Goal: Check status

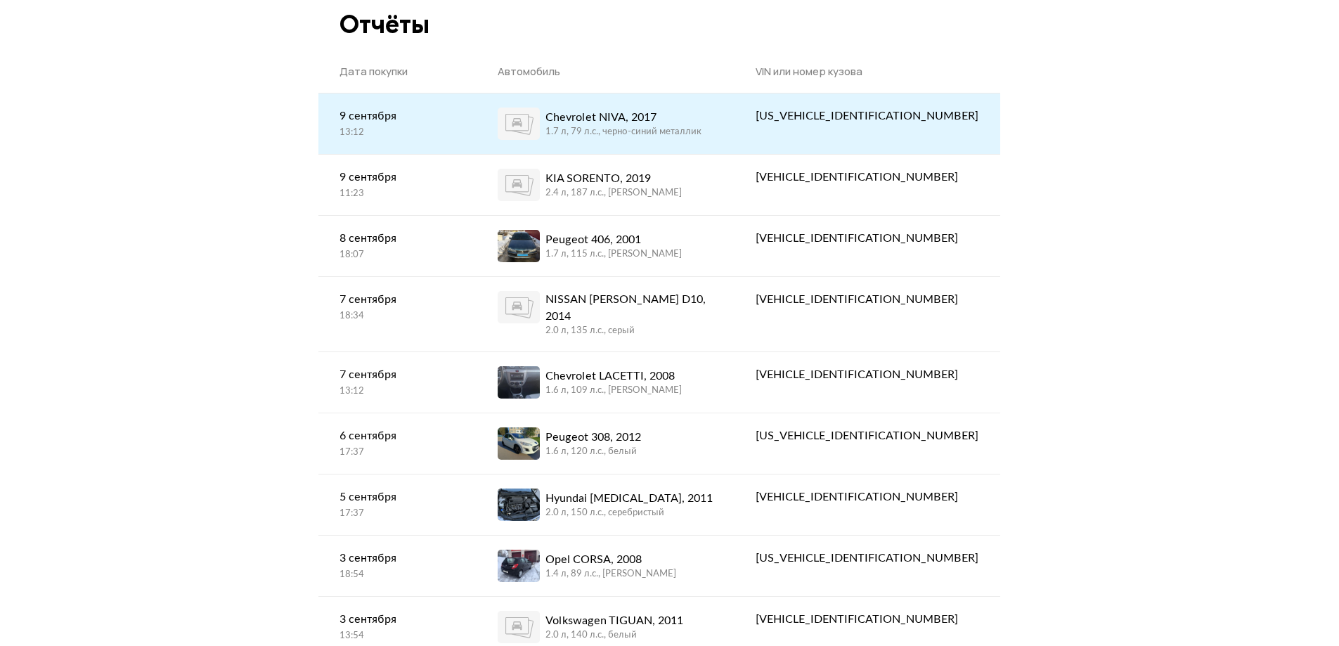
scroll to position [70, 0]
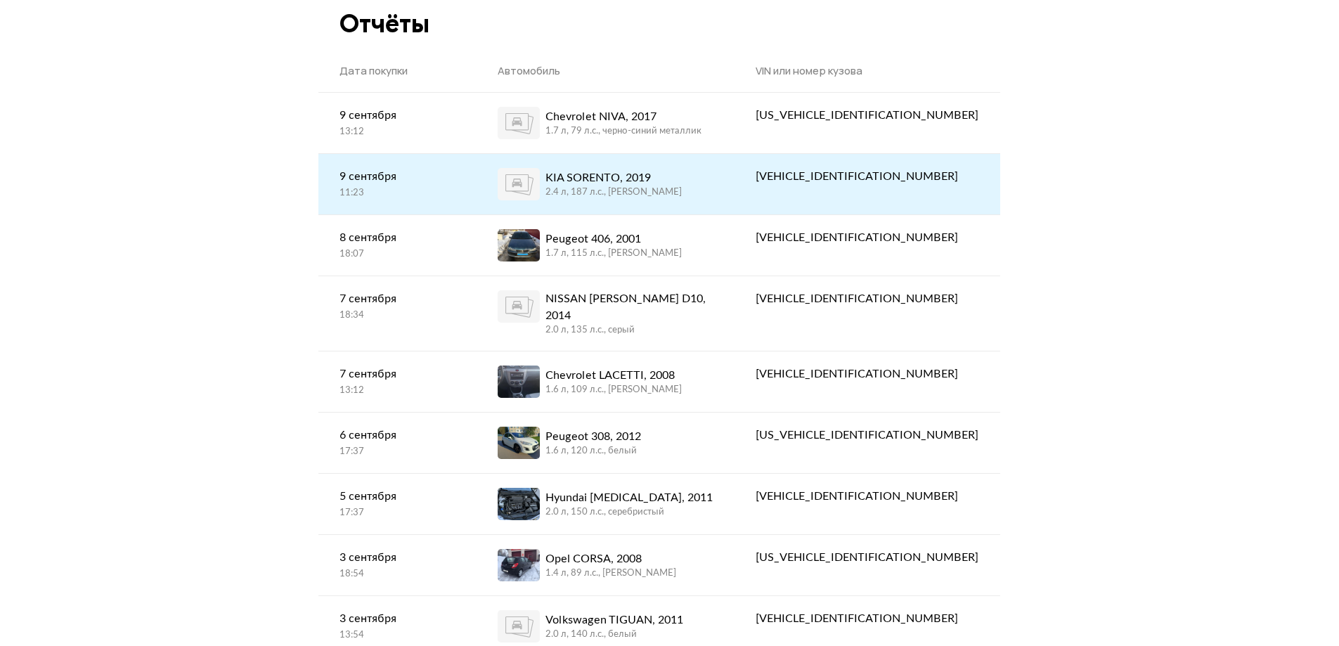
click at [714, 187] on div "KIA SORENTO, 2019 2.4 л, 187 л.c., [PERSON_NAME]" at bounding box center [606, 184] width 216 height 32
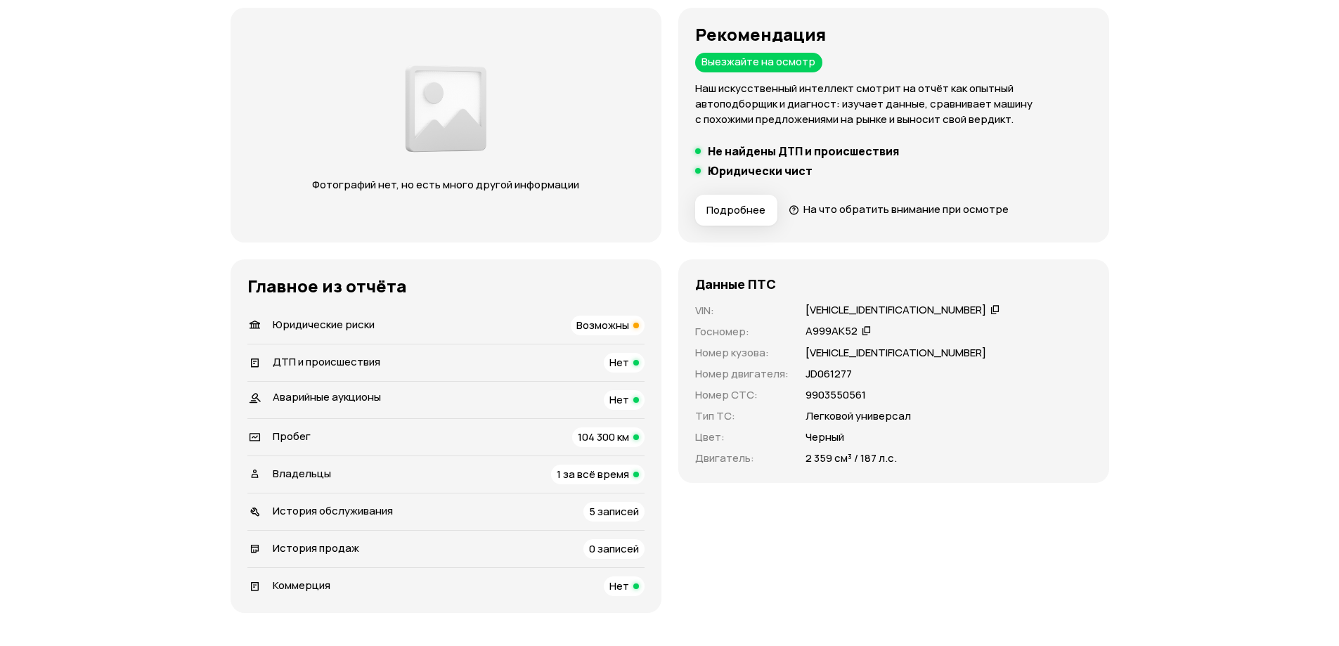
scroll to position [281, 0]
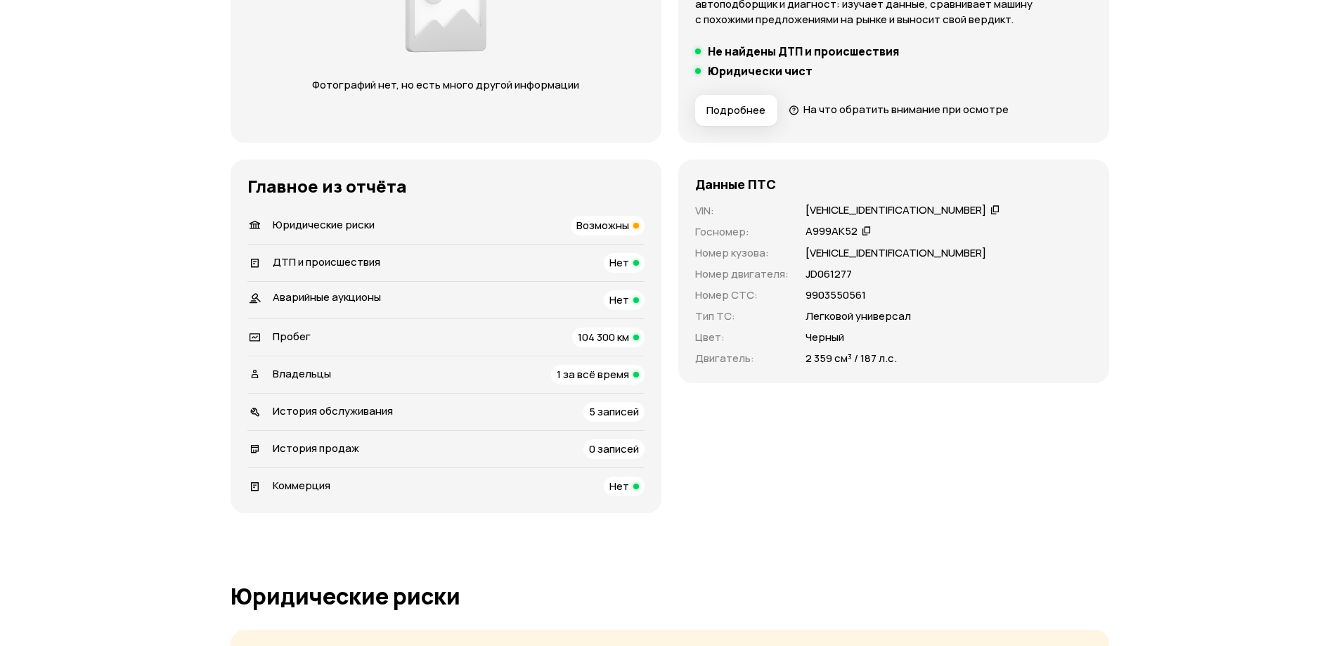
click at [619, 228] on span "Возможны" at bounding box center [603, 225] width 53 height 15
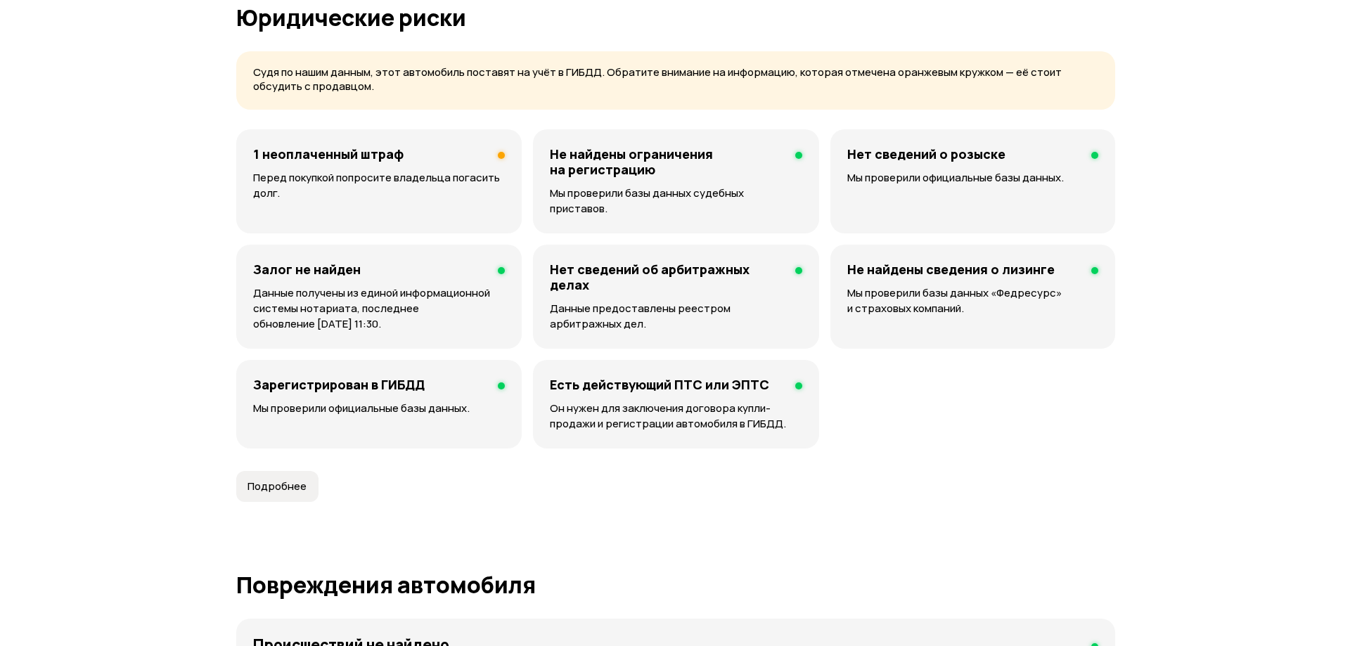
scroll to position [865, 0]
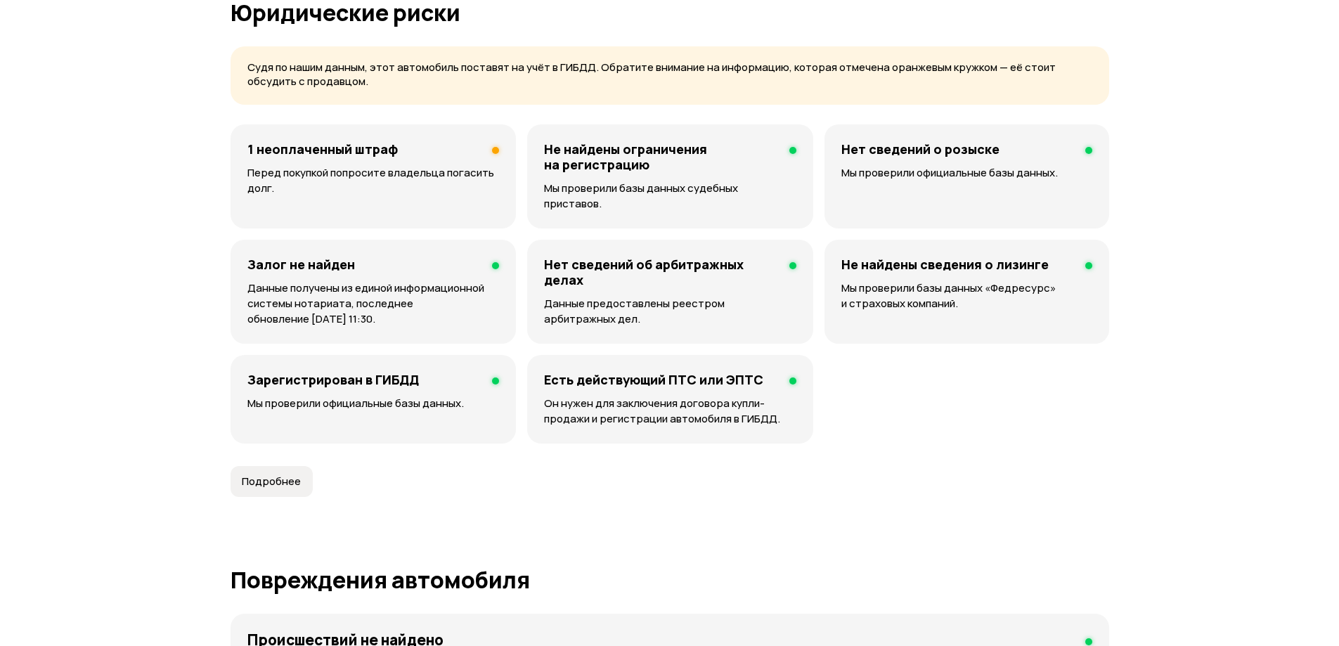
click at [368, 158] on div "1 неоплаченный штраф Перед покупкой попросите владельца погасить долг." at bounding box center [373, 176] width 285 height 104
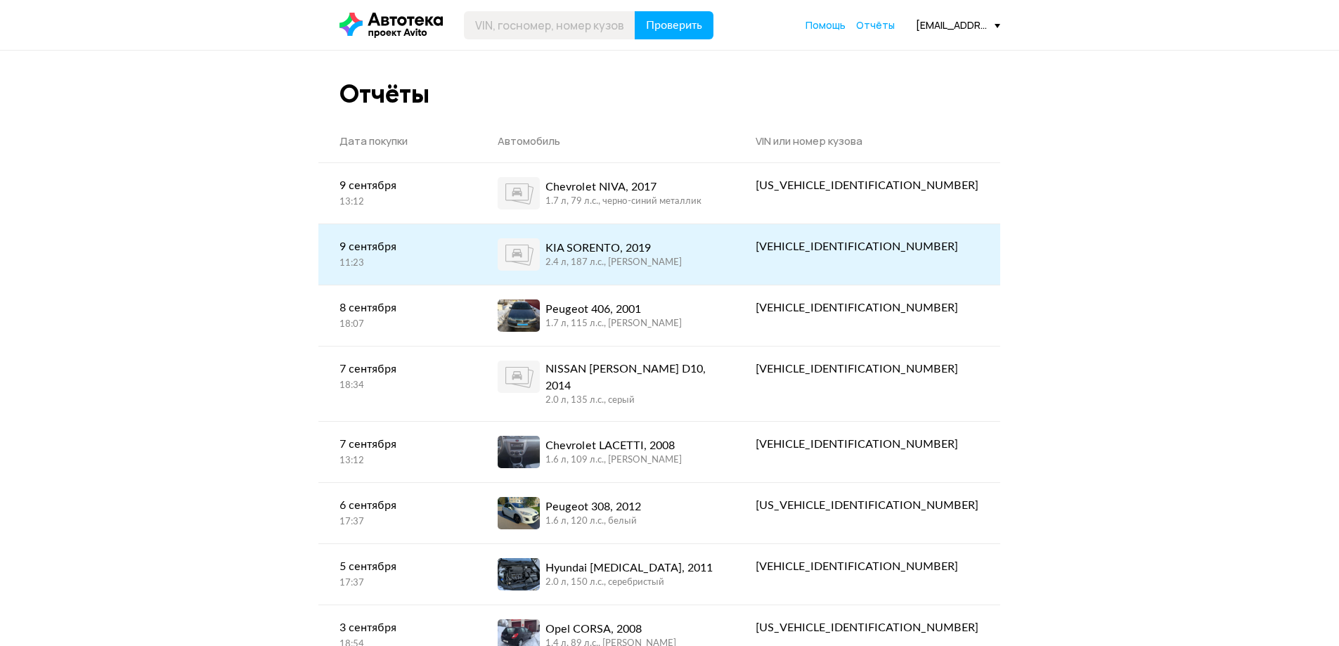
click at [714, 240] on div "KIA SORENTO, 2019 2.4 л, 187 л.c., [PERSON_NAME]" at bounding box center [606, 254] width 216 height 32
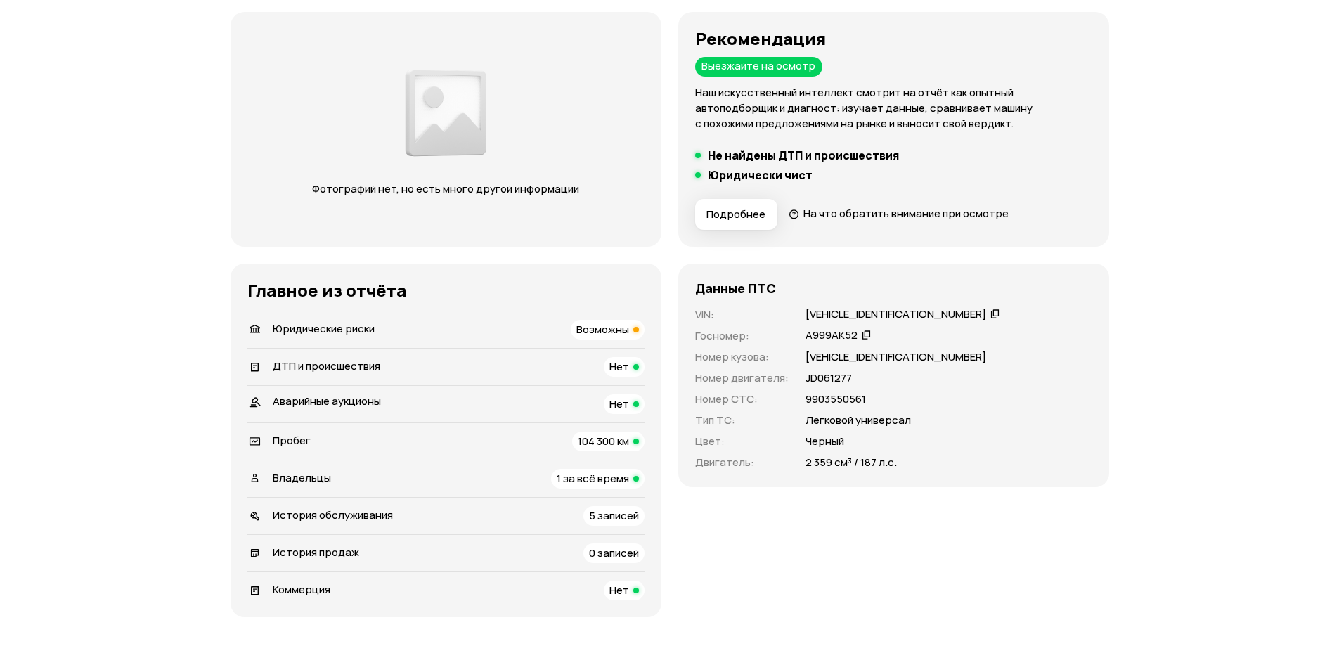
scroll to position [422, 0]
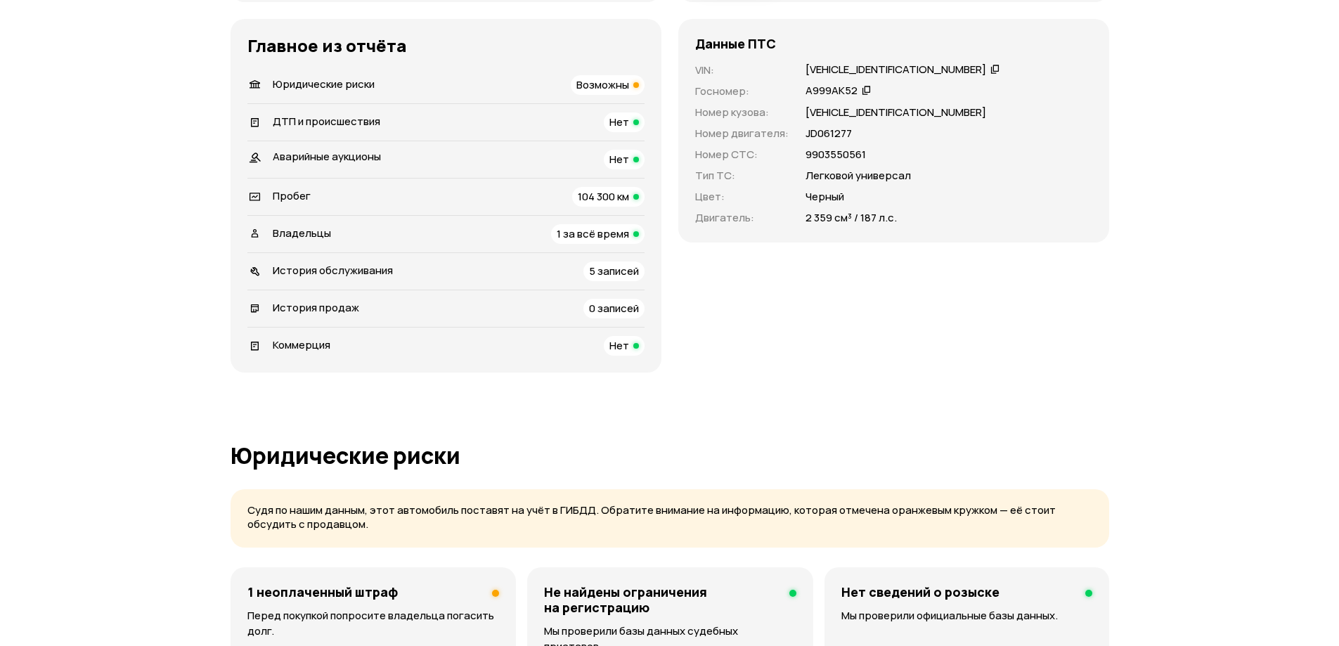
click at [857, 91] on div "А999АК52" at bounding box center [839, 91] width 70 height 15
